Goal: Check status: Check status

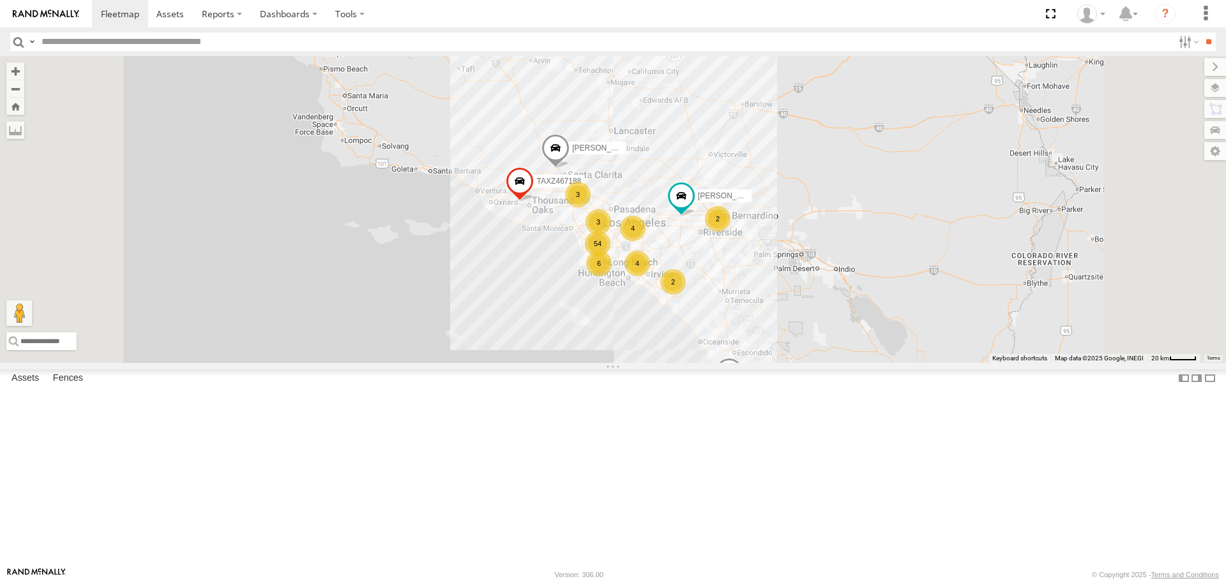
click at [977, 363] on div "[PERSON_NAME] TAXZ467188 [PERSON_NAME]/T-1628 834274/JOY 54 4 6 4 3 2 2 3" at bounding box center [613, 209] width 1226 height 306
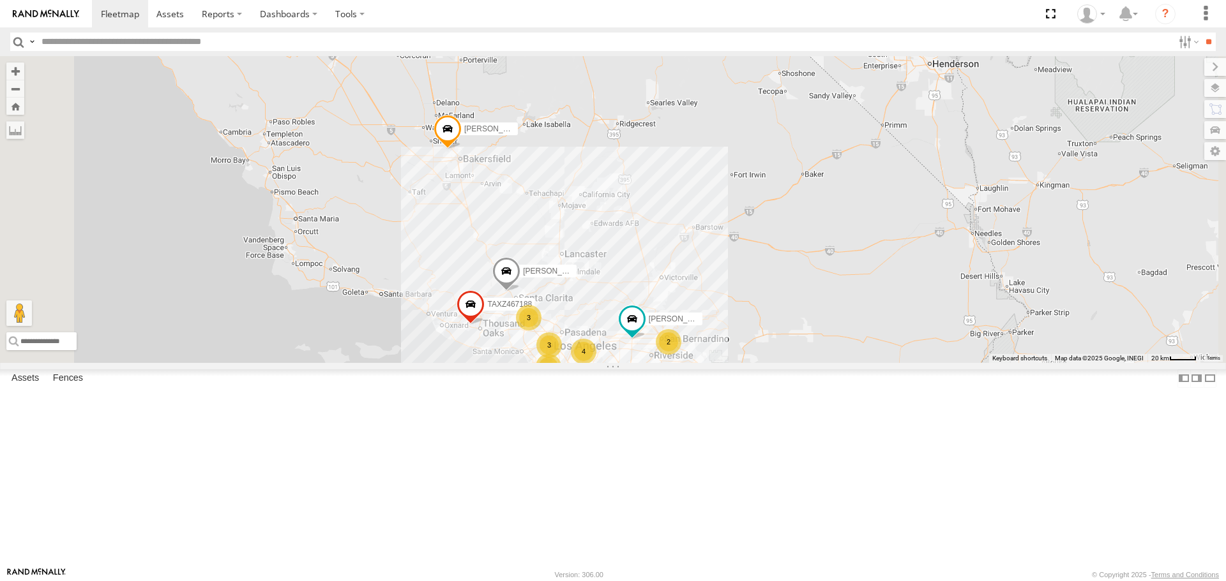
drag, startPoint x: 641, startPoint y: 137, endPoint x: 591, endPoint y: 260, distance: 133.7
click at [591, 260] on div "[PERSON_NAME] TAXZ467188 [PERSON_NAME]/T-1628 834274/JOY 54 4 6 4 3 2 2 3" at bounding box center [613, 209] width 1226 height 306
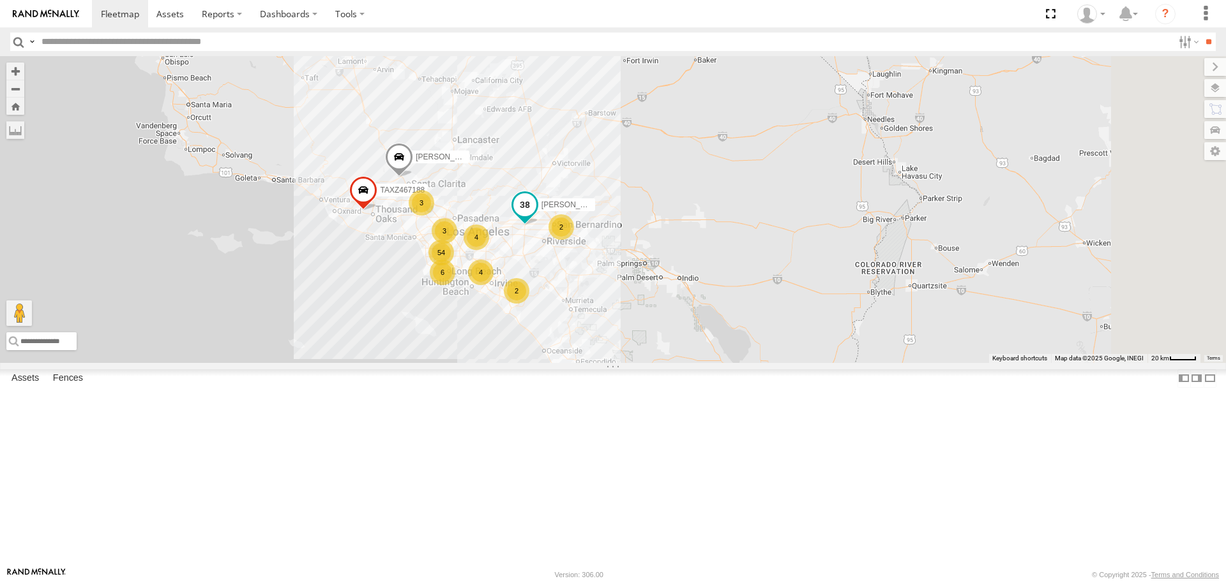
drag, startPoint x: 829, startPoint y: 461, endPoint x: 661, endPoint y: 271, distance: 253.2
click at [669, 253] on div "[PERSON_NAME] TAXZ467188 [PERSON_NAME]/T-1628 834274/JOY 54 4 6 4 3 2 2 3" at bounding box center [613, 209] width 1226 height 306
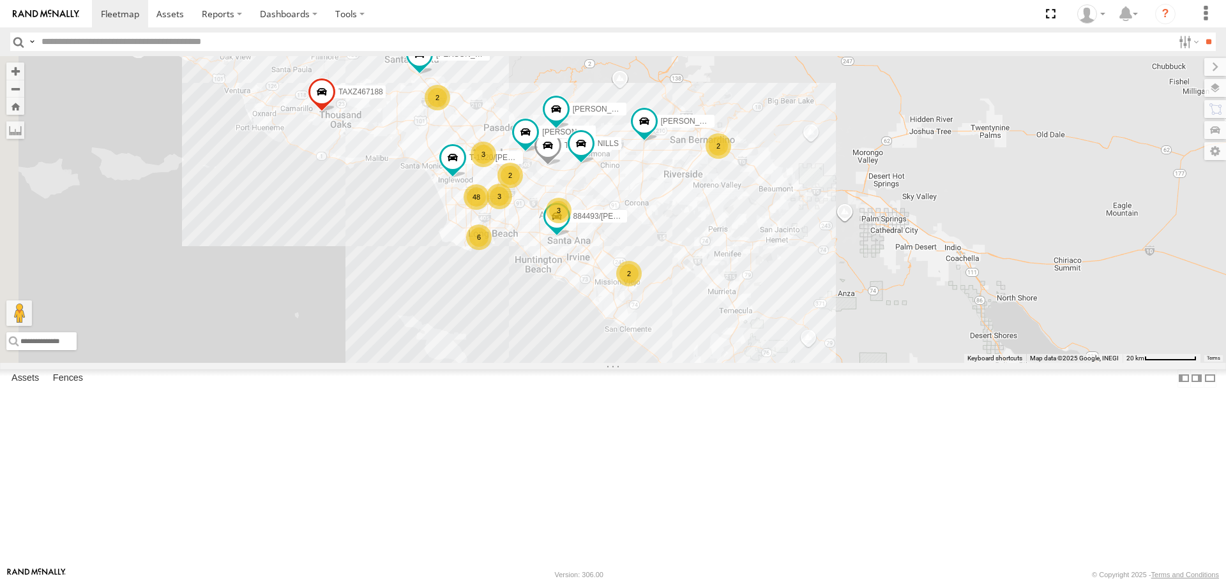
drag, startPoint x: 683, startPoint y: 317, endPoint x: 822, endPoint y: 336, distance: 140.5
click at [822, 336] on div "[PERSON_NAME] TAXZ467188 [PERSON_NAME]/T-1628 834274/JOY 48 2 884493/[PERSON_NA…" at bounding box center [613, 209] width 1226 height 306
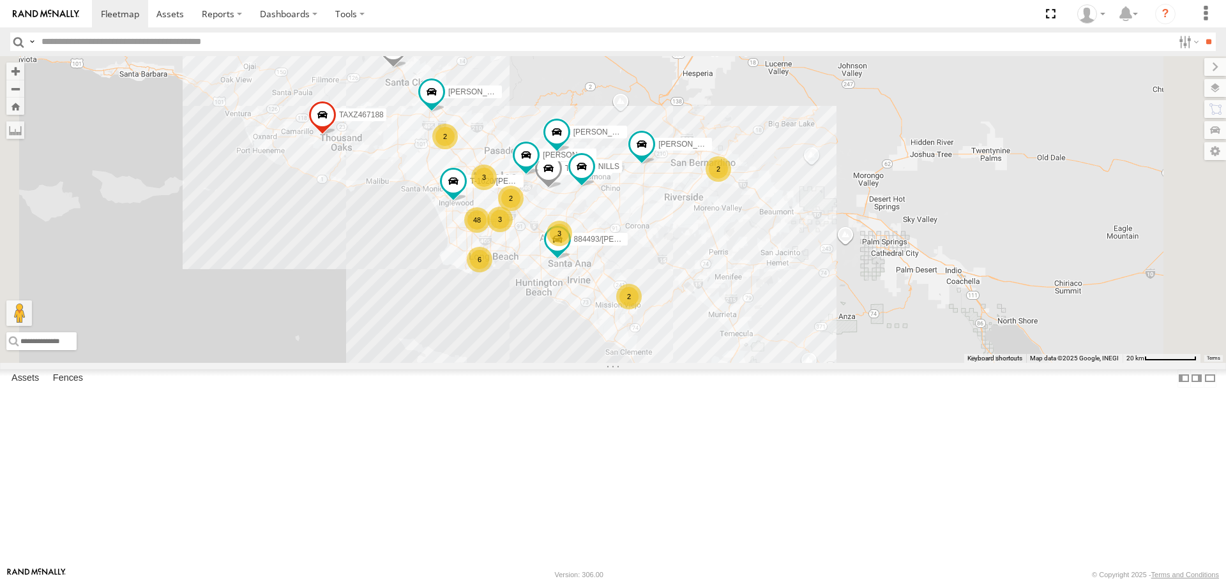
drag, startPoint x: 858, startPoint y: 311, endPoint x: 859, endPoint y: 350, distance: 39.0
click at [859, 350] on div "TAXZ467188 [PERSON_NAME]/T-1628 834274/[PERSON_NAME] 48 2 884493/[PERSON_NAME]-…" at bounding box center [613, 209] width 1226 height 306
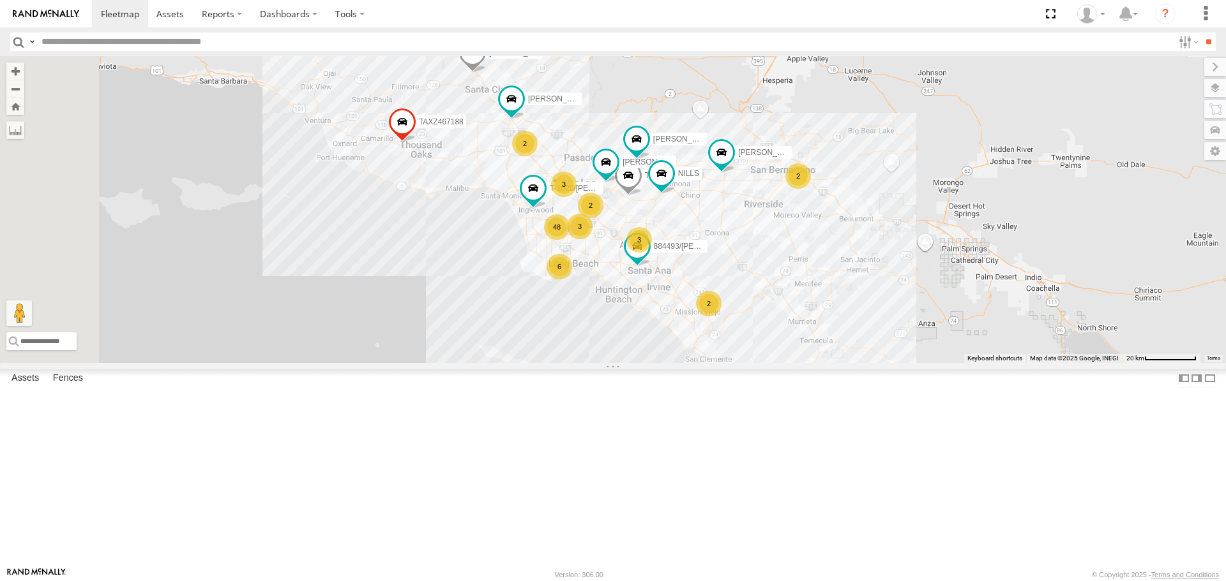
drag, startPoint x: 783, startPoint y: 311, endPoint x: 866, endPoint y: 319, distance: 82.6
click at [866, 319] on div "[PERSON_NAME] TAXZ467188 884493/[PERSON_NAME]-1620/[PERSON_NAME]-1618/[PERSON_N…" at bounding box center [613, 209] width 1226 height 306
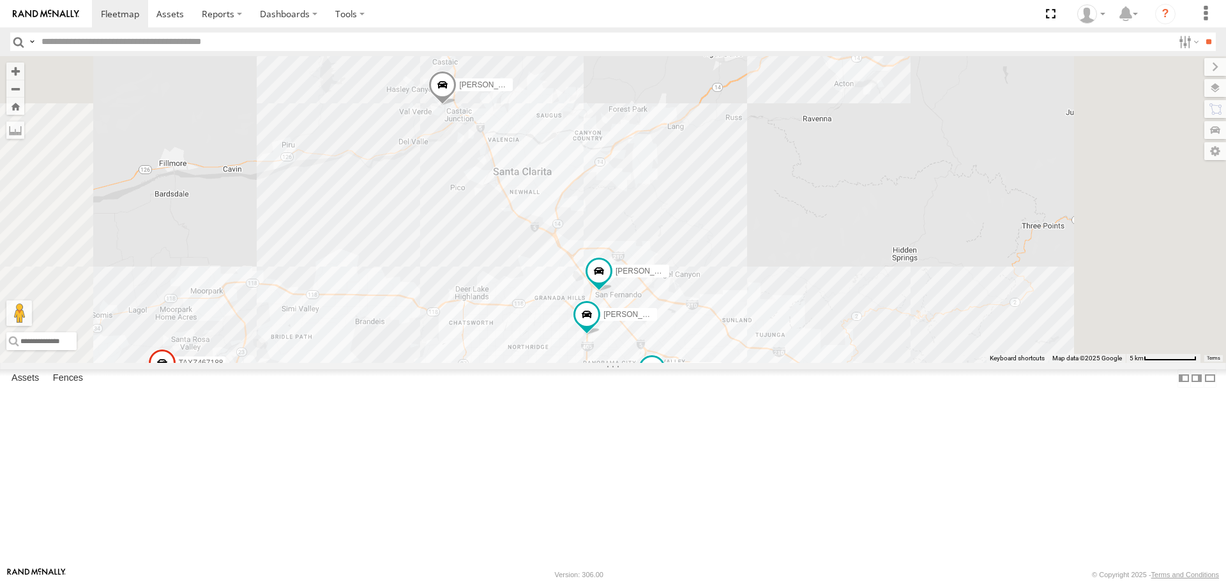
drag, startPoint x: 731, startPoint y: 181, endPoint x: 714, endPoint y: 230, distance: 51.9
click at [714, 230] on div "[PERSON_NAME] TAXZ467188 884493/[PERSON_NAME]-1620/[PERSON_NAME]-1618/[PERSON_N…" at bounding box center [613, 209] width 1226 height 306
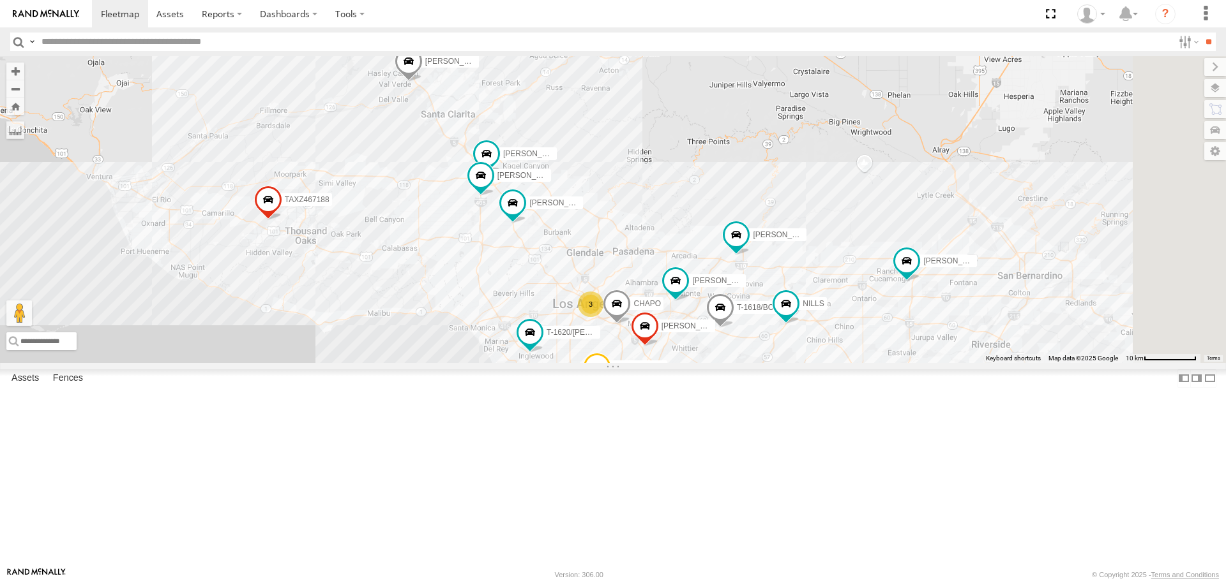
drag, startPoint x: 786, startPoint y: 222, endPoint x: 689, endPoint y: 186, distance: 103.0
click at [689, 186] on div "[PERSON_NAME] TAXZ467188 884493/[PERSON_NAME]-1620/[PERSON_NAME]-1618/[PERSON_N…" at bounding box center [613, 209] width 1226 height 306
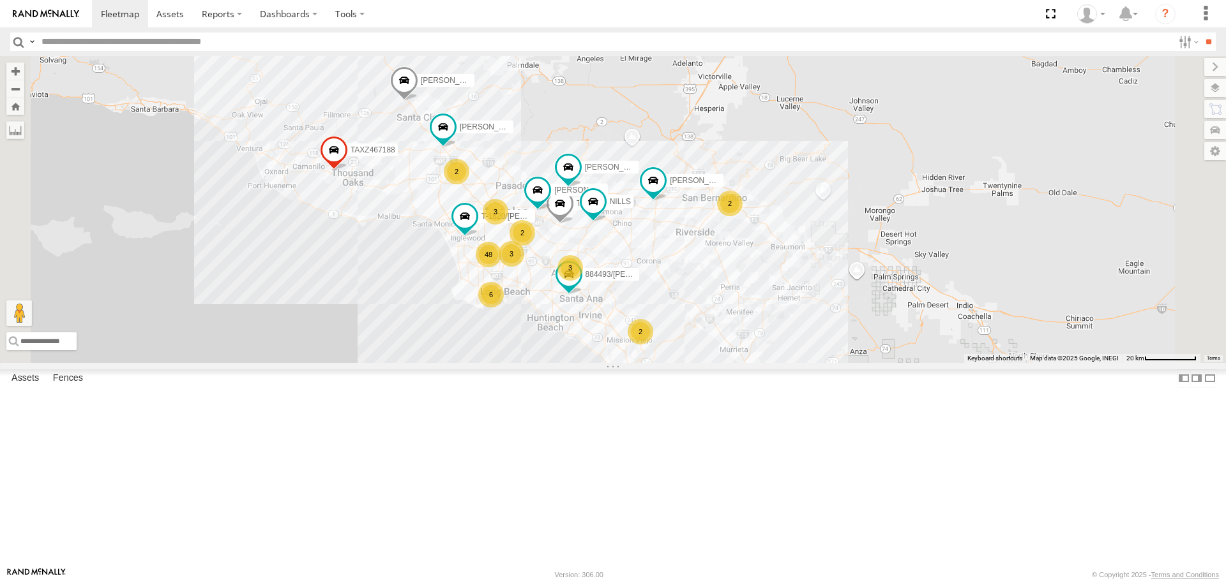
drag, startPoint x: 1088, startPoint y: 285, endPoint x: 980, endPoint y: 255, distance: 112.0
click at [980, 255] on div "[PERSON_NAME] TAXZ467188 884493/[PERSON_NAME]-1620/[PERSON_NAME]-1618/[PERSON_N…" at bounding box center [613, 209] width 1226 height 306
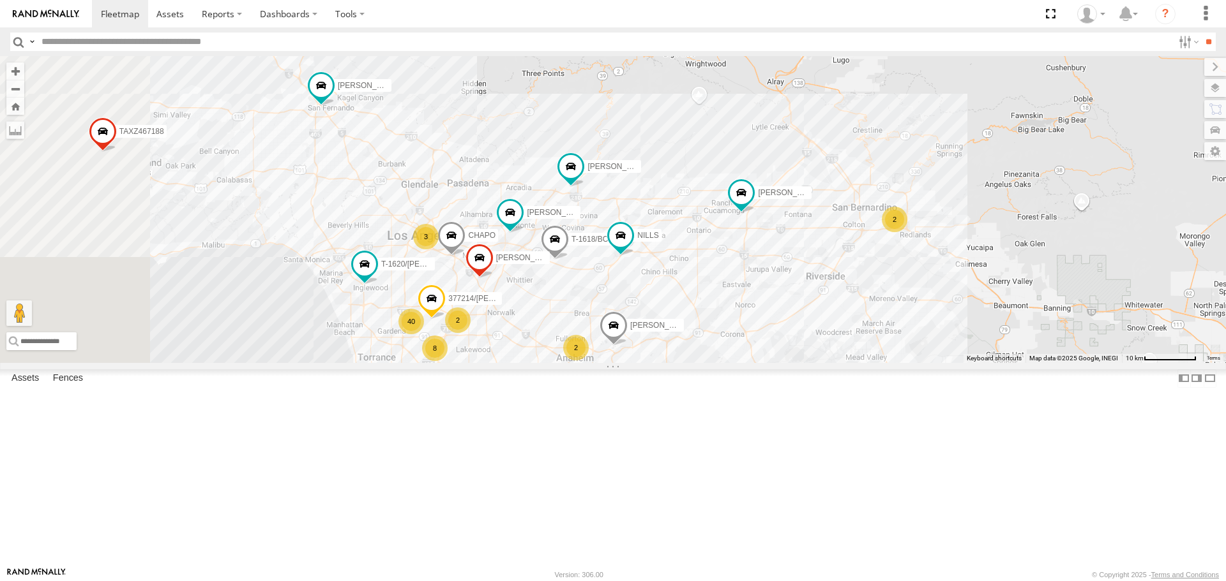
drag, startPoint x: 761, startPoint y: 384, endPoint x: 959, endPoint y: 401, distance: 198.6
click at [959, 363] on div "[PERSON_NAME] TAXZ467188 884493/[PERSON_NAME]-1620/[PERSON_NAME]-1618/[PERSON_N…" at bounding box center [613, 209] width 1226 height 306
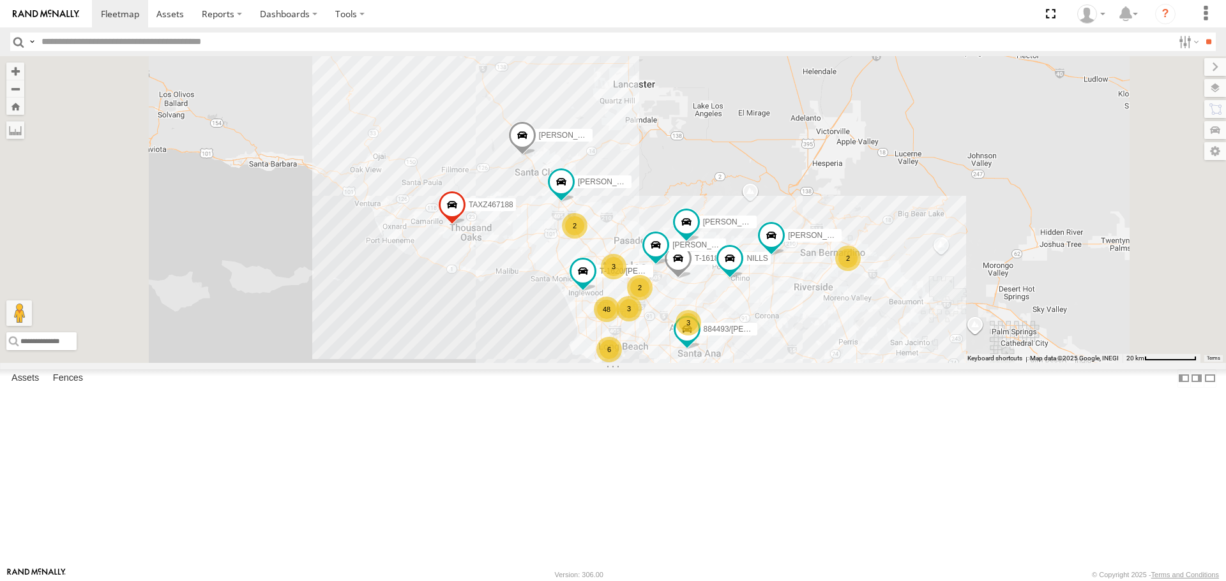
click at [733, 157] on div "[PERSON_NAME] TAXZ467188 884493/[PERSON_NAME]-1620/[PERSON_NAME]-1618/[PERSON_N…" at bounding box center [613, 209] width 1226 height 306
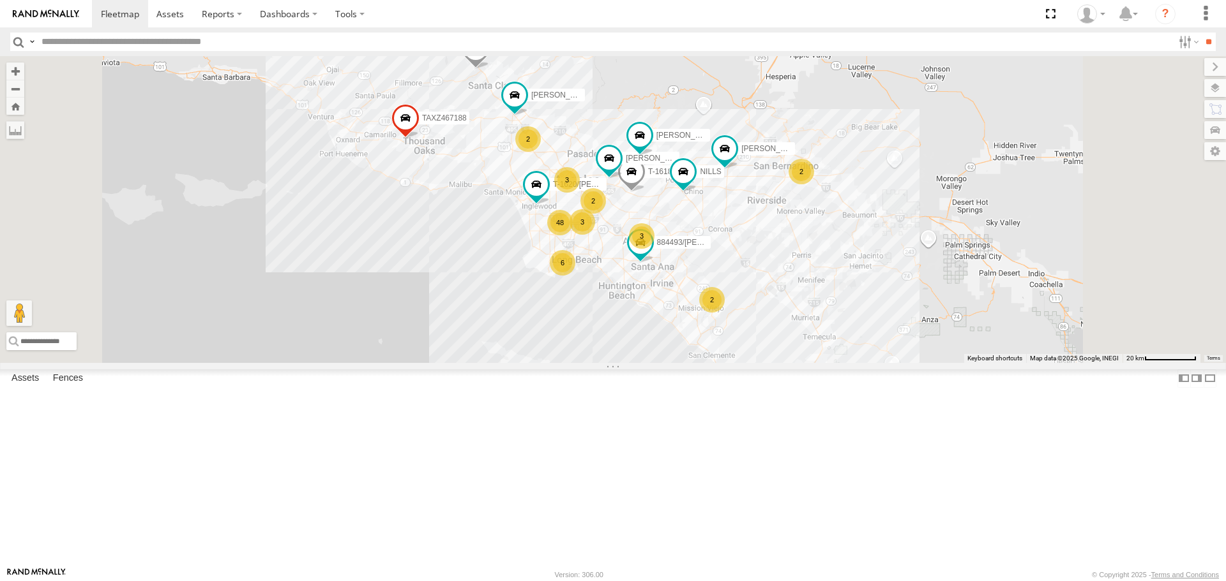
drag, startPoint x: 826, startPoint y: 253, endPoint x: 805, endPoint y: 266, distance: 24.6
click at [779, 187] on div "[PERSON_NAME] TAXZ467188 884493/[PERSON_NAME]-1620/[PERSON_NAME]-1618/[PERSON_N…" at bounding box center [613, 209] width 1226 height 306
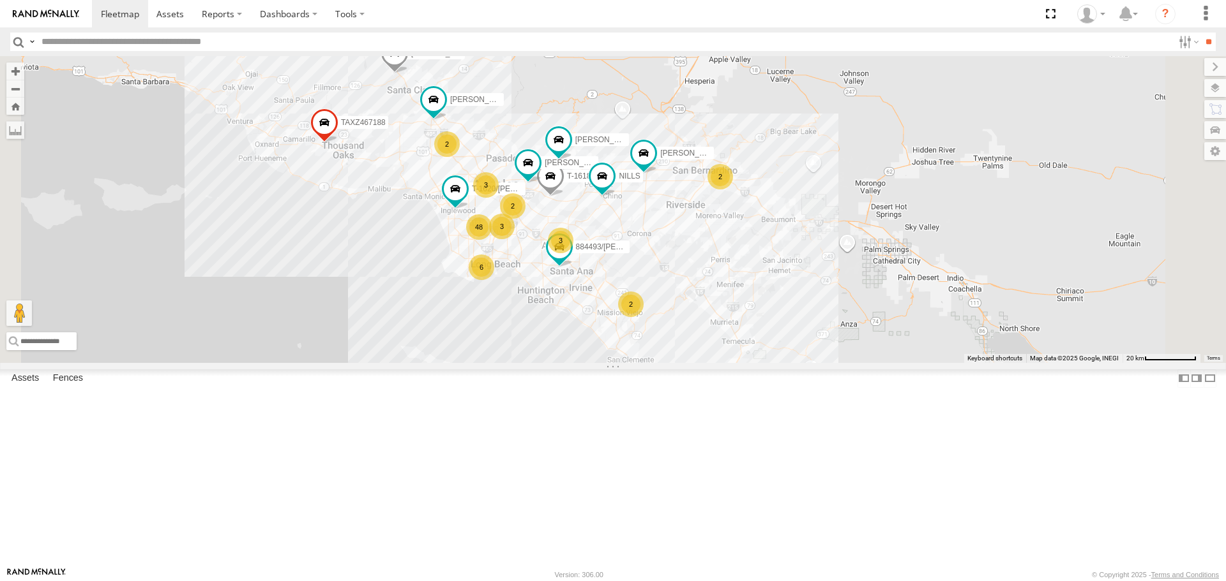
drag, startPoint x: 899, startPoint y: 331, endPoint x: 817, endPoint y: 333, distance: 82.4
click at [817, 333] on div "[PERSON_NAME] TAXZ467188 884493/[PERSON_NAME]-1620/[PERSON_NAME]-1618/[PERSON_N…" at bounding box center [613, 209] width 1226 height 306
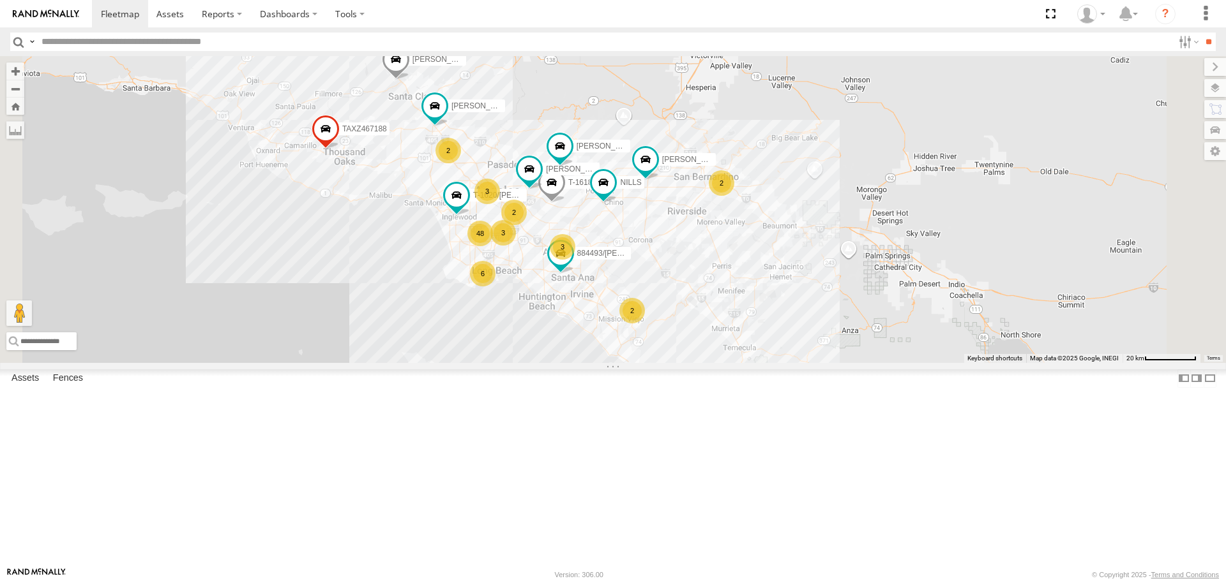
drag, startPoint x: 749, startPoint y: 311, endPoint x: 751, endPoint y: 320, distance: 9.8
click at [751, 320] on div "[PERSON_NAME] TAXZ467188 884493/[PERSON_NAME]-1620/[PERSON_NAME]-1618/[PERSON_N…" at bounding box center [613, 209] width 1226 height 306
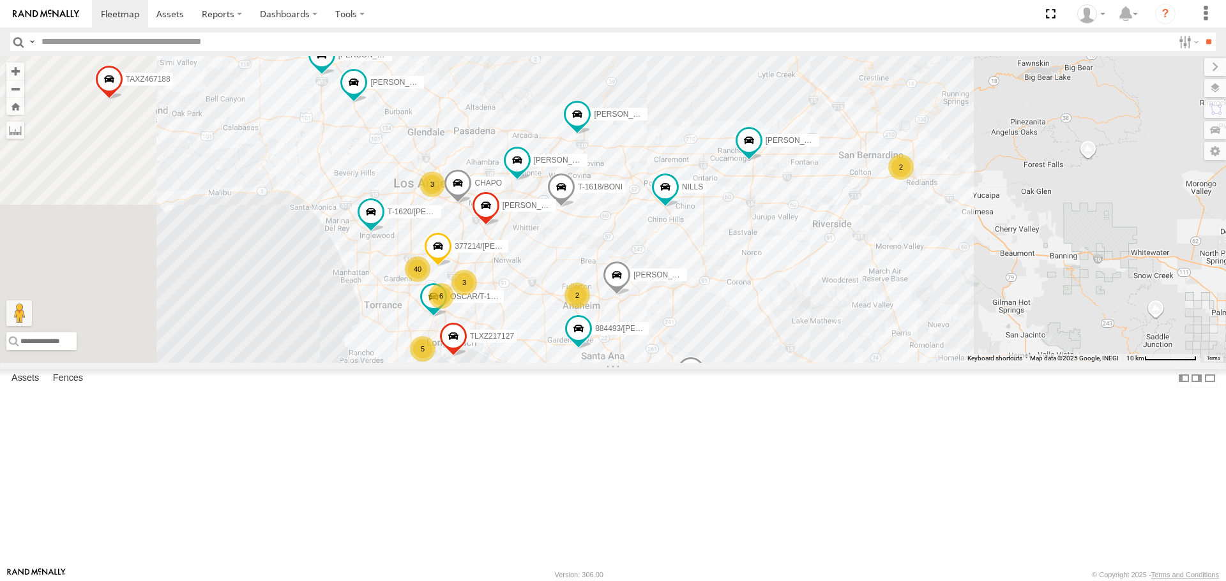
drag, startPoint x: 783, startPoint y: 329, endPoint x: 821, endPoint y: 340, distance: 39.2
click at [821, 340] on div "[PERSON_NAME] TAXZ467188 884493/[PERSON_NAME]-1620/[PERSON_NAME]-1618/[PERSON_N…" at bounding box center [613, 209] width 1226 height 306
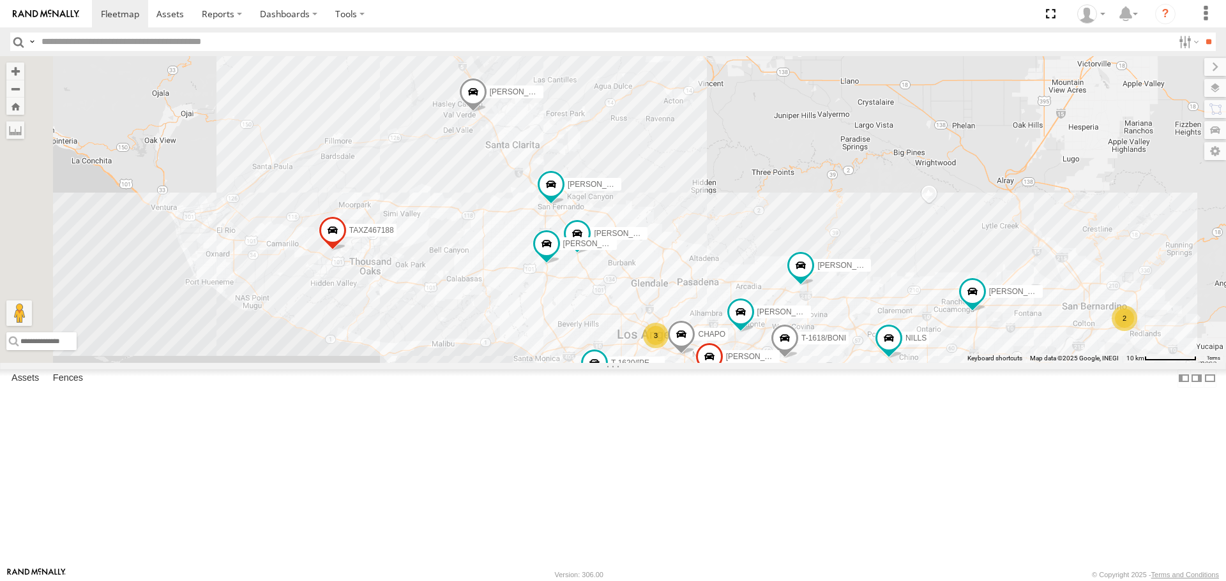
drag, startPoint x: 569, startPoint y: 106, endPoint x: 739, endPoint y: 246, distance: 219.4
click at [800, 257] on div "[PERSON_NAME] TAXZ467188 884493/[PERSON_NAME]-1620/[PERSON_NAME]-1618/[PERSON_N…" at bounding box center [613, 209] width 1226 height 306
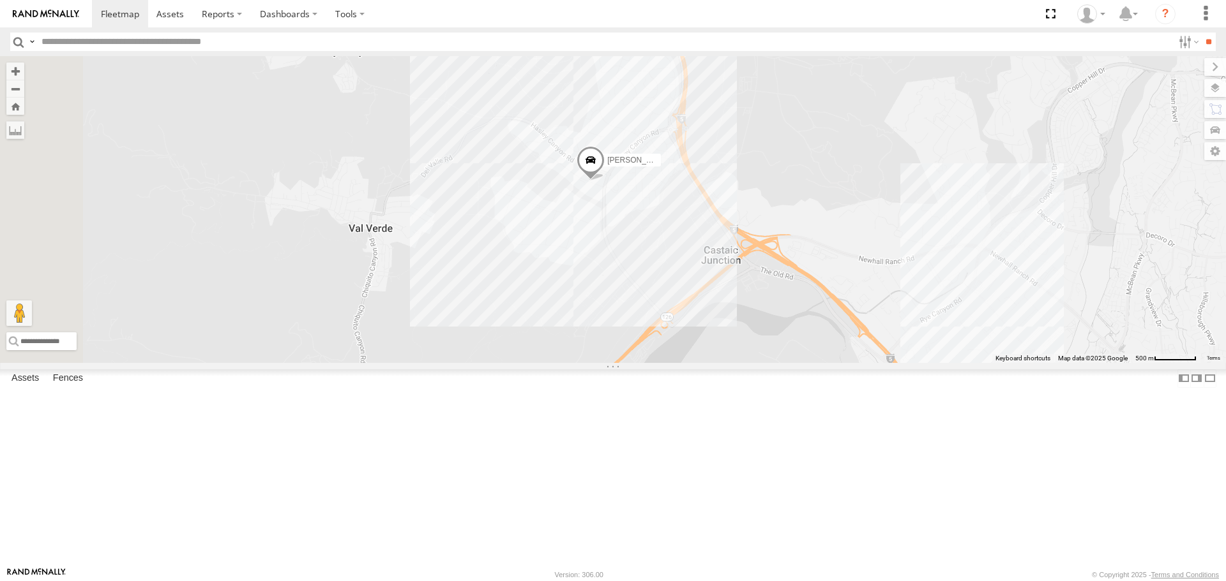
click at [57, 14] on img at bounding box center [46, 14] width 66 height 9
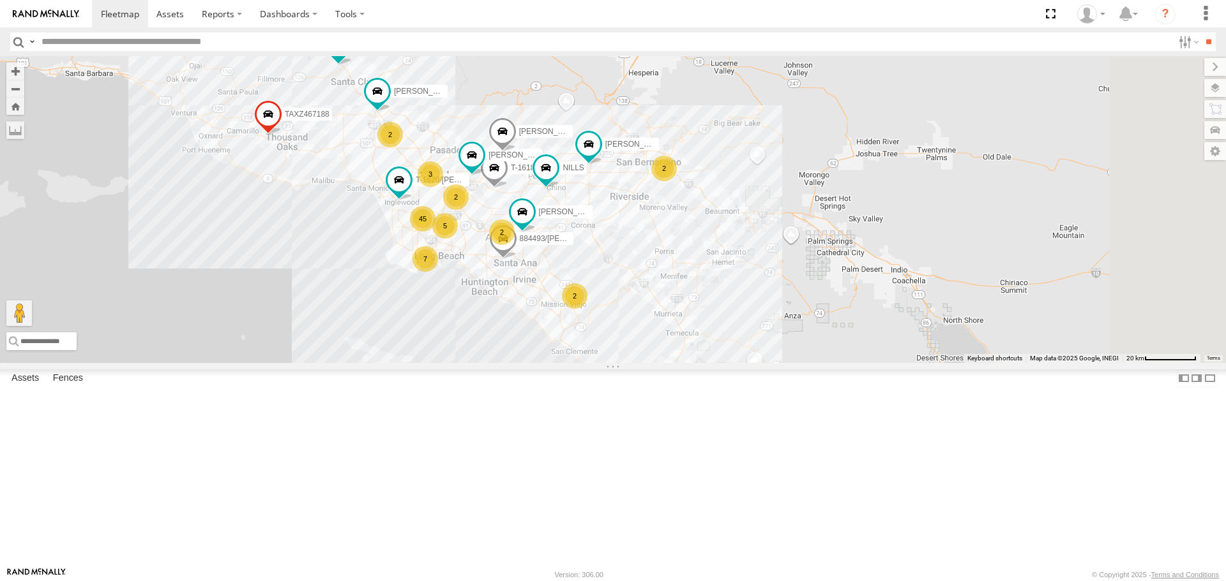
drag, startPoint x: 821, startPoint y: 208, endPoint x: 613, endPoint y: 95, distance: 236.8
click at [613, 95] on div "CARLOS TAXZ467188 KENNY JUSTIN/T-1628 NILLS 834274/JOY 45 2 884493/RUDYS T-1620…" at bounding box center [613, 209] width 1226 height 306
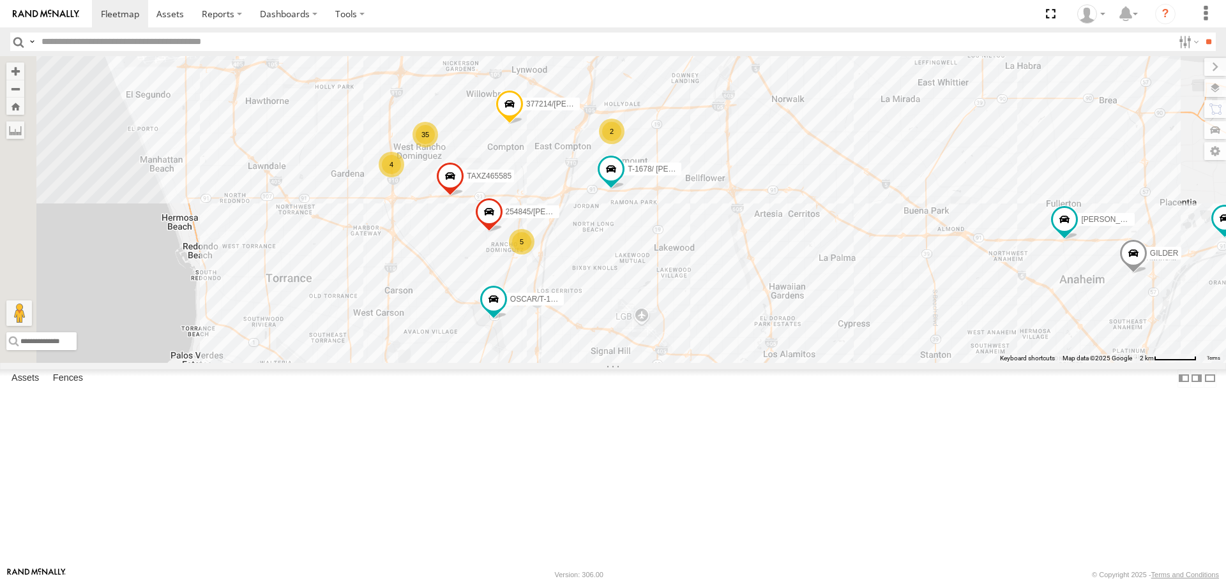
drag, startPoint x: 878, startPoint y: 187, endPoint x: 722, endPoint y: 251, distance: 168.6
click at [877, 185] on div "CARLOS TAXZ467188 KENNY JUSTIN/T-1628 NILLS 834274/JOY 884493/RUDYS T-1620/JONI…" at bounding box center [613, 209] width 1226 height 306
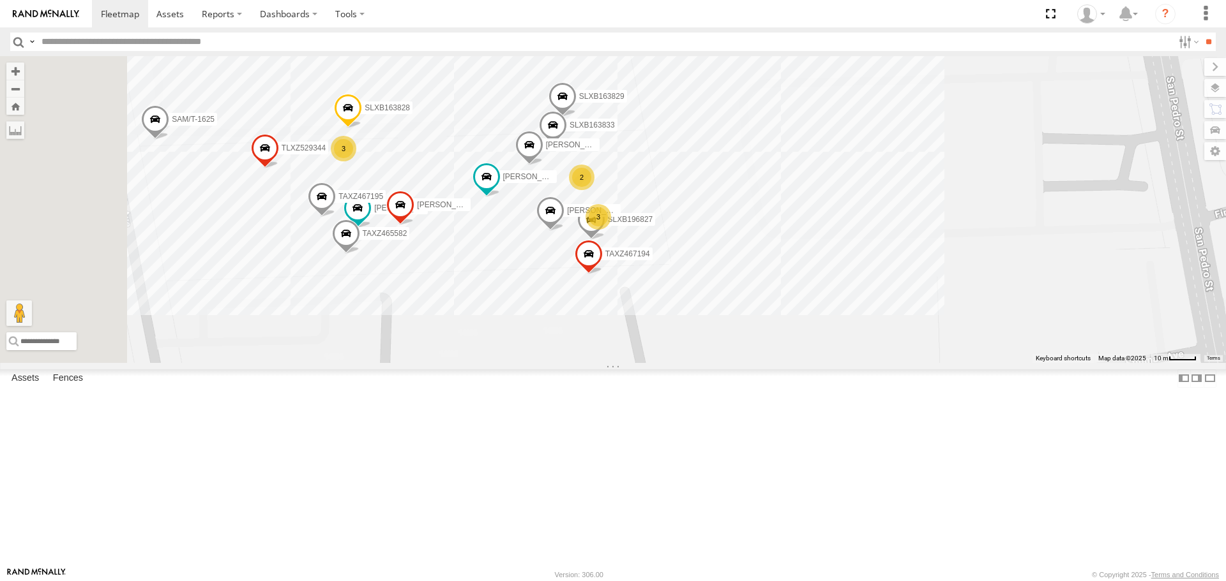
drag, startPoint x: 505, startPoint y: 332, endPoint x: 643, endPoint y: 354, distance: 140.3
click at [640, 349] on div "CARLOS TAXZ467188 KENNY JUSTIN/T-1628 NILLS 834274/JOY 884493/RUDYS T-1620/JONI…" at bounding box center [613, 209] width 1226 height 306
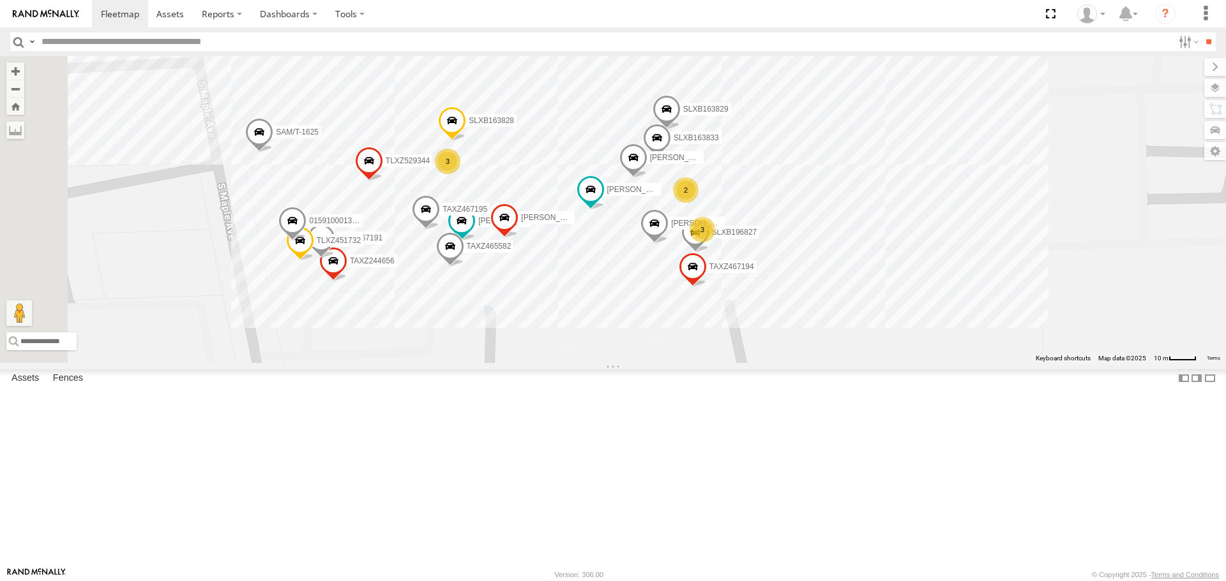
drag, startPoint x: 576, startPoint y: 246, endPoint x: 686, endPoint y: 259, distance: 111.2
click at [686, 259] on div "CARLOS TAXZ467188 KENNY JUSTIN/T-1628 NILLS 834274/JOY 884493/RUDYS T-1620/JONI…" at bounding box center [613, 209] width 1226 height 306
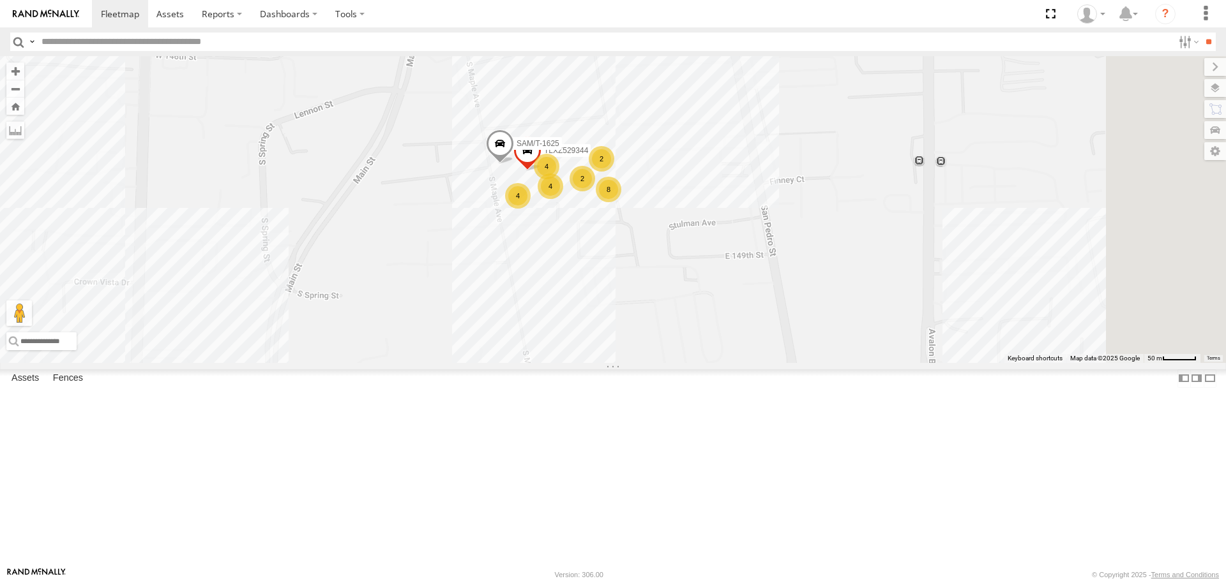
drag, startPoint x: 822, startPoint y: 225, endPoint x: 758, endPoint y: 206, distance: 66.5
click at [758, 206] on div "CARLOS TAXZ467188 KENNY JUSTIN/T-1628 NILLS 834274/JOY 884493/RUDYS T-1620/JONI…" at bounding box center [613, 209] width 1226 height 306
